Goal: Transaction & Acquisition: Purchase product/service

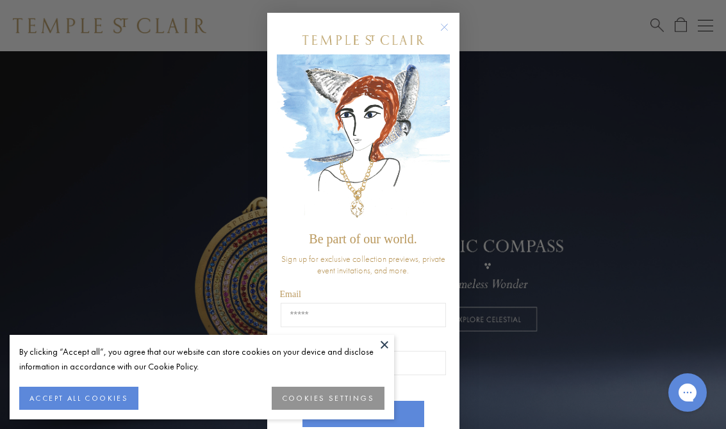
click at [453, 19] on form "Be part of our world. Sign up for exclusive collection previews, private event …" at bounding box center [363, 241] width 192 height 456
click at [443, 31] on circle "Close dialog" at bounding box center [443, 27] width 15 height 15
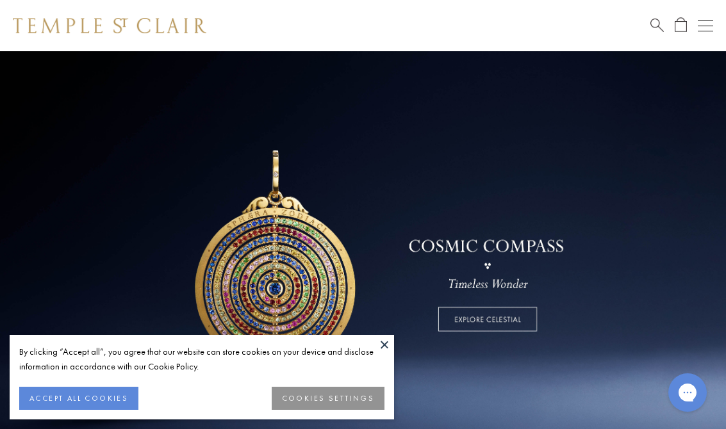
click at [385, 350] on button at bounding box center [384, 344] width 19 height 19
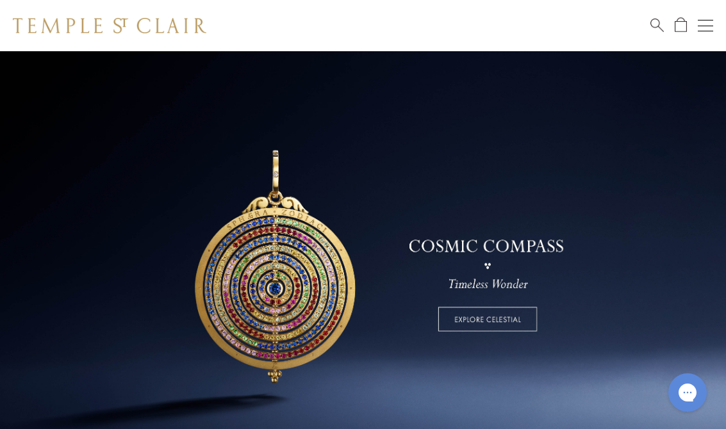
click at [662, 19] on span "Search" at bounding box center [656, 23] width 13 height 13
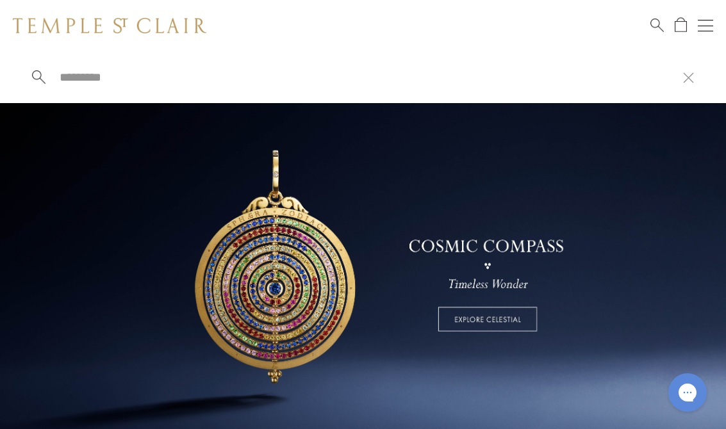
click at [227, 85] on input "search" at bounding box center [370, 77] width 624 height 15
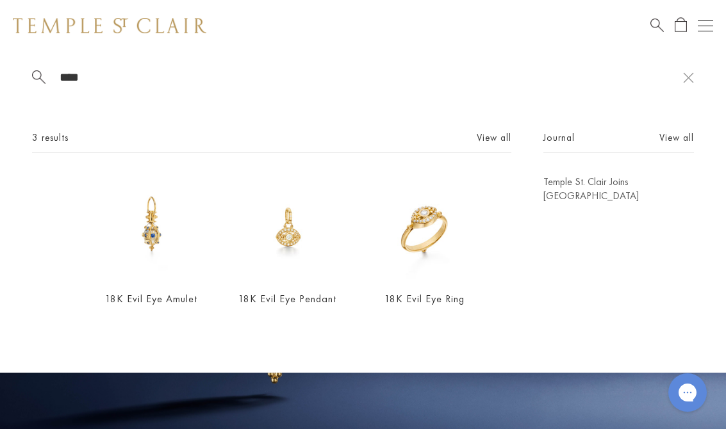
type input "****"
click at [292, 242] on img at bounding box center [287, 227] width 104 height 104
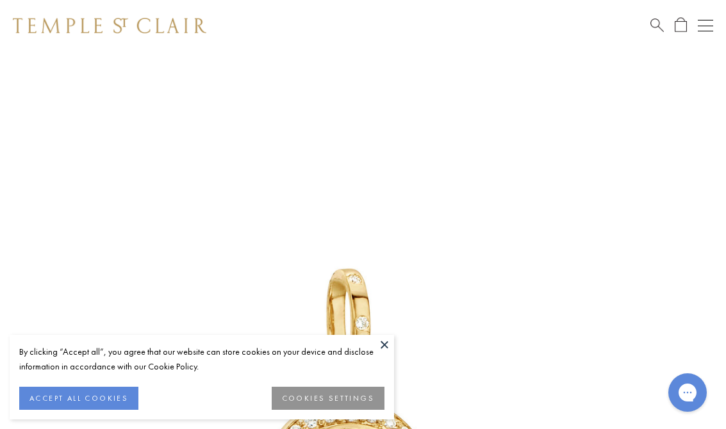
click at [387, 341] on button at bounding box center [384, 344] width 19 height 19
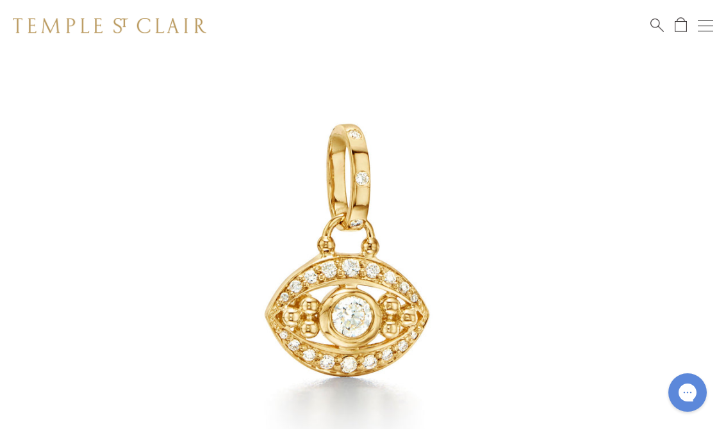
scroll to position [144, 0]
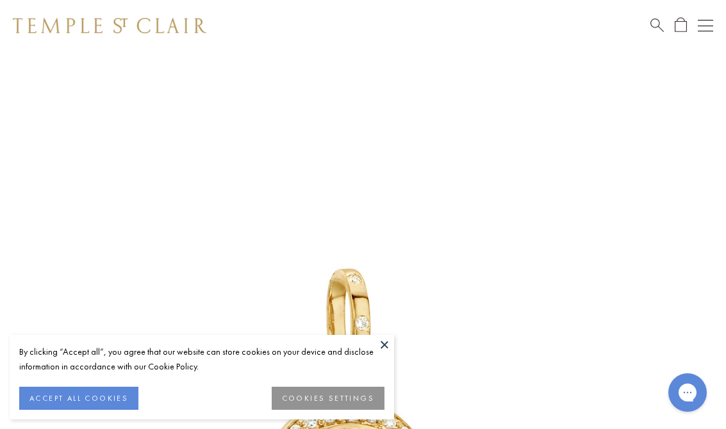
click at [82, 402] on button "ACCEPT ALL COOKIES" at bounding box center [78, 398] width 119 height 23
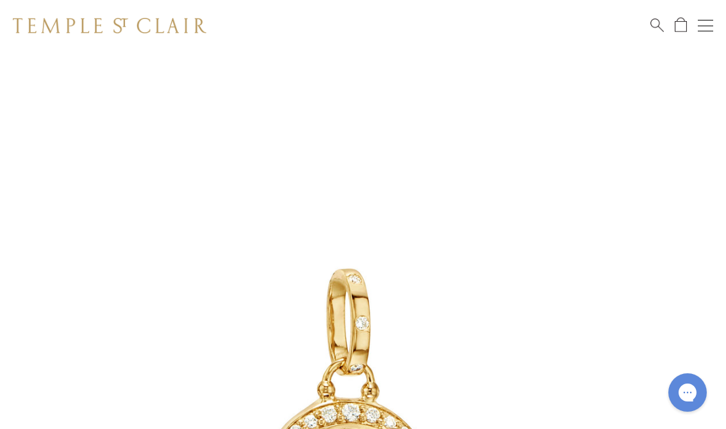
click at [669, 22] on div at bounding box center [668, 25] width 37 height 16
click at [640, 26] on div "Shop Shop Categories Amulets Pendants & Charms Lockets Chains & Leather Cords E…" at bounding box center [363, 25] width 726 height 51
click at [646, 24] on div "Shop Shop Categories Amulets Pendants & Charms Lockets Chains & Leather Cords E…" at bounding box center [363, 25] width 726 height 51
click at [658, 30] on span "Search" at bounding box center [656, 23] width 13 height 13
click at [113, 74] on input "search" at bounding box center [370, 77] width 624 height 15
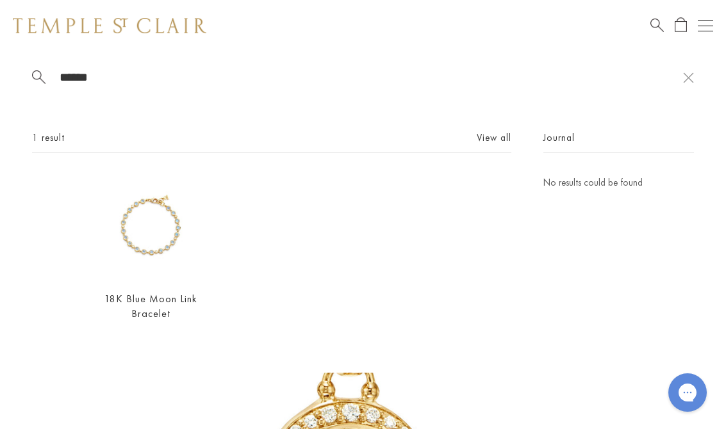
type input "******"
click at [149, 235] on img at bounding box center [151, 227] width 104 height 104
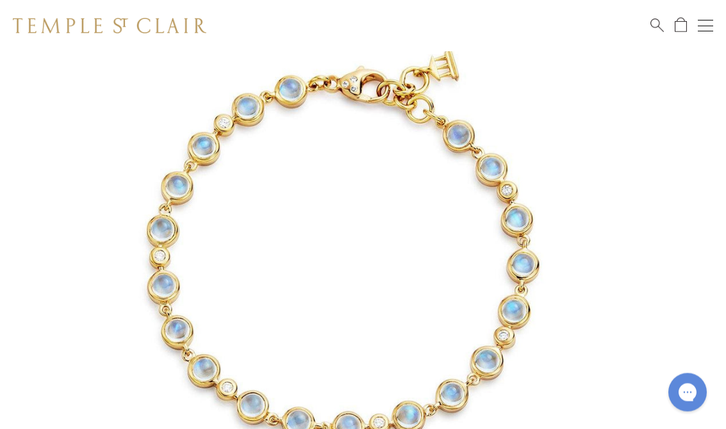
scroll to position [134, 0]
